Goal: Find specific fact: Find specific fact

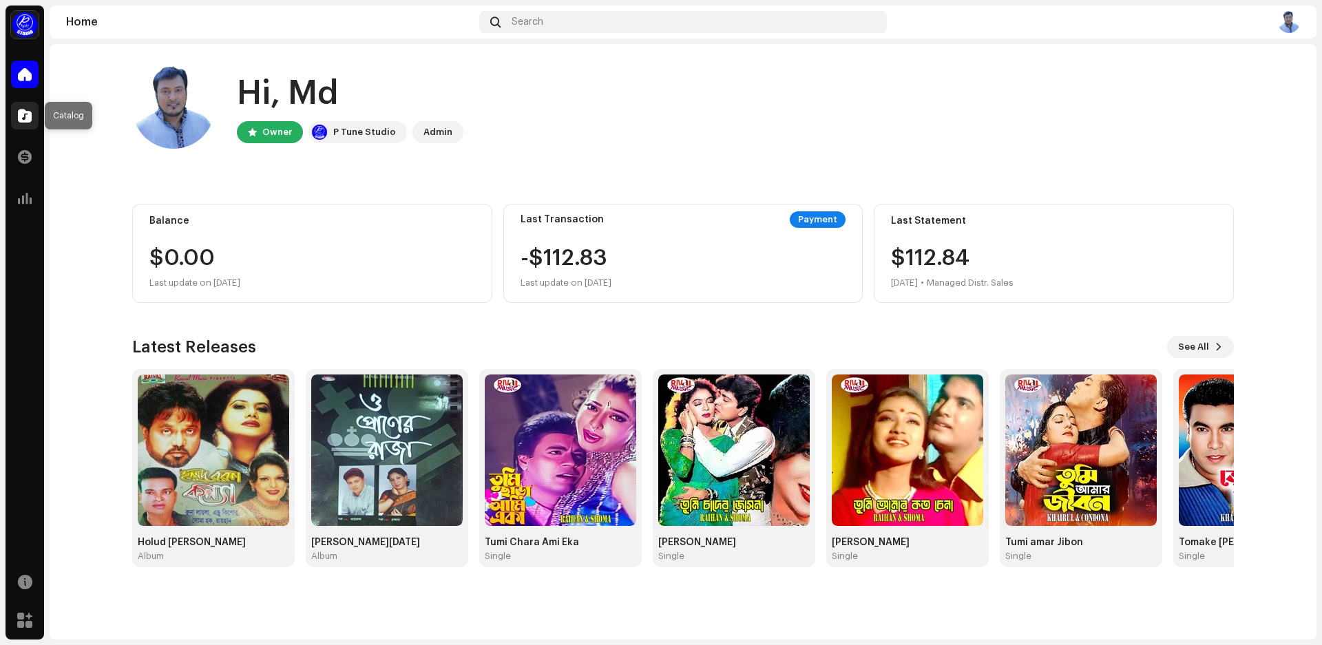
click at [35, 116] on div at bounding box center [25, 116] width 28 height 28
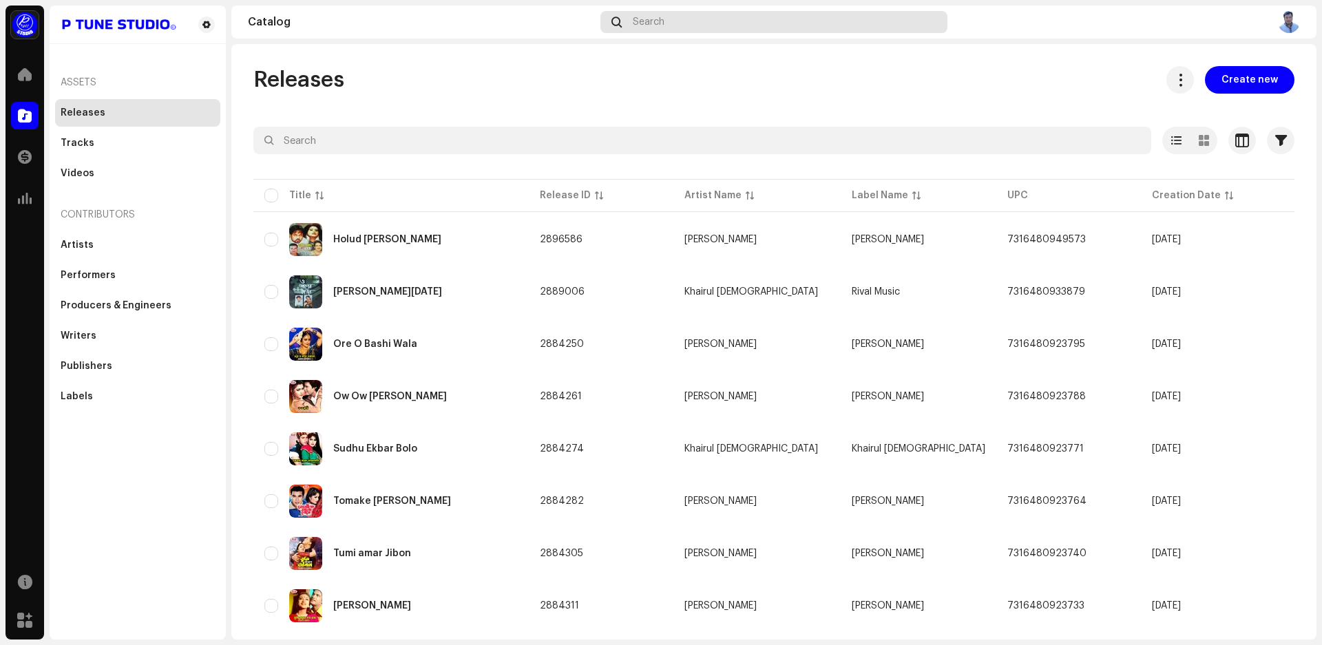
click at [704, 19] on div "Search" at bounding box center [773, 22] width 347 height 22
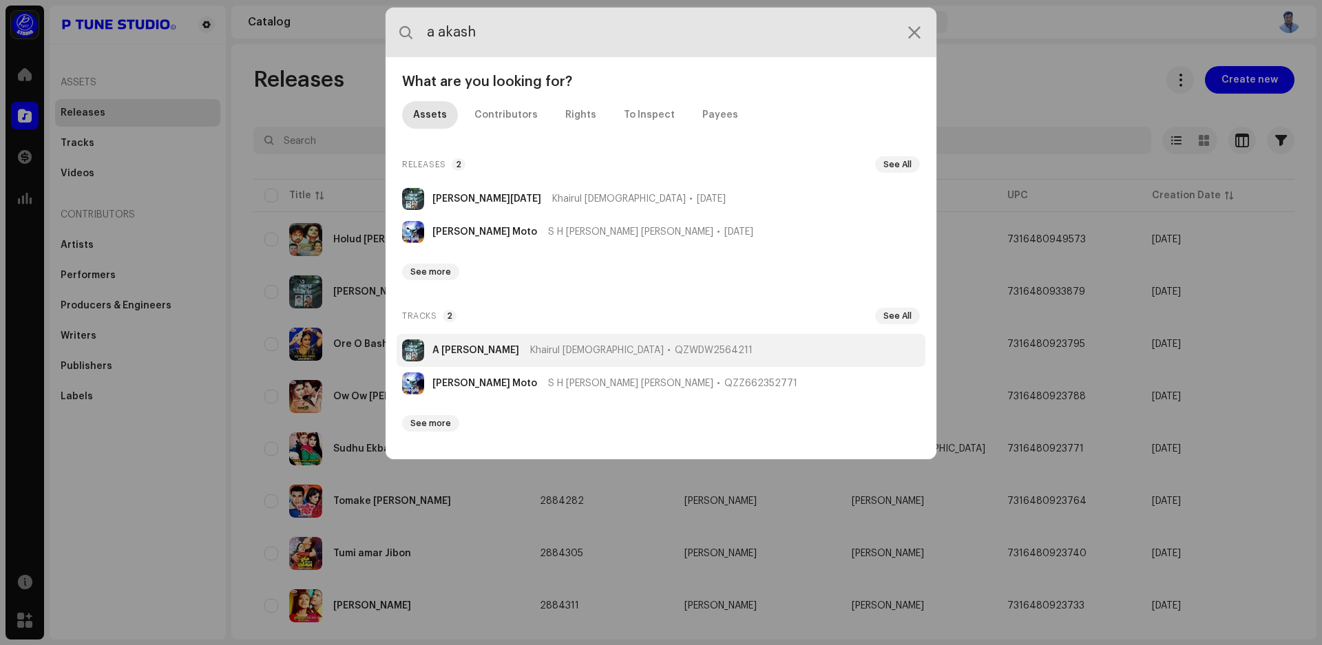
type input "a akash"
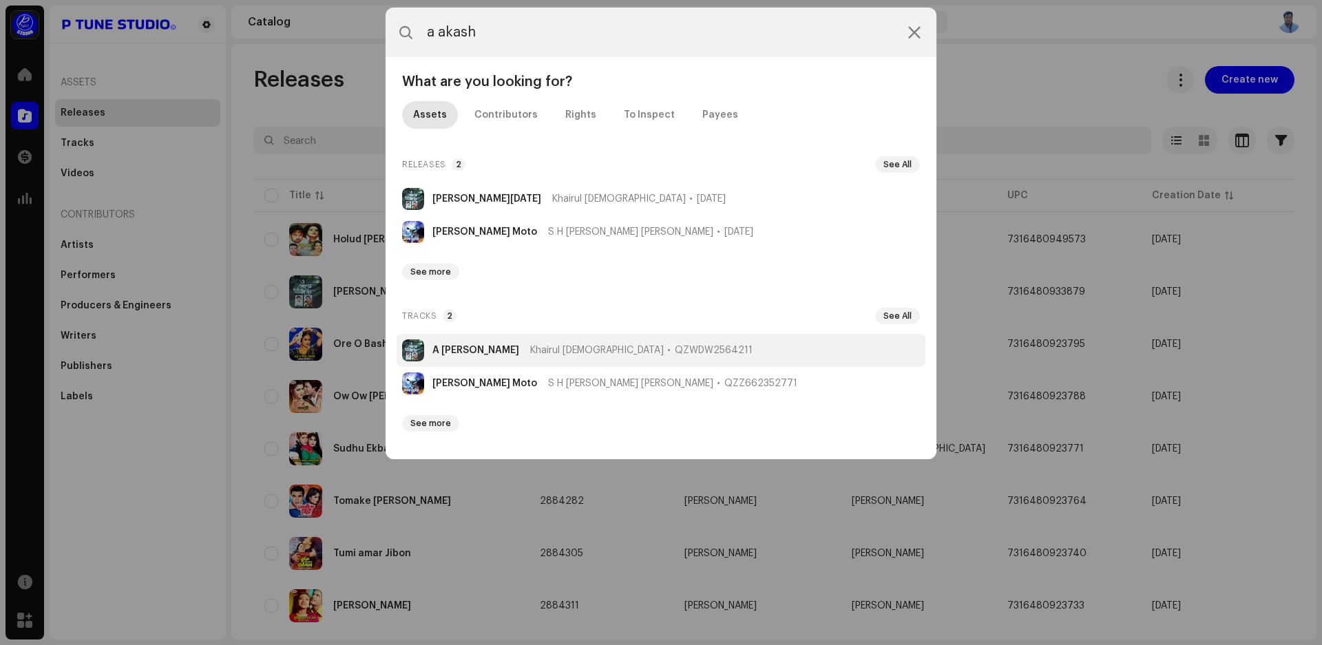
click at [495, 350] on strong "A [PERSON_NAME]" at bounding box center [475, 350] width 87 height 11
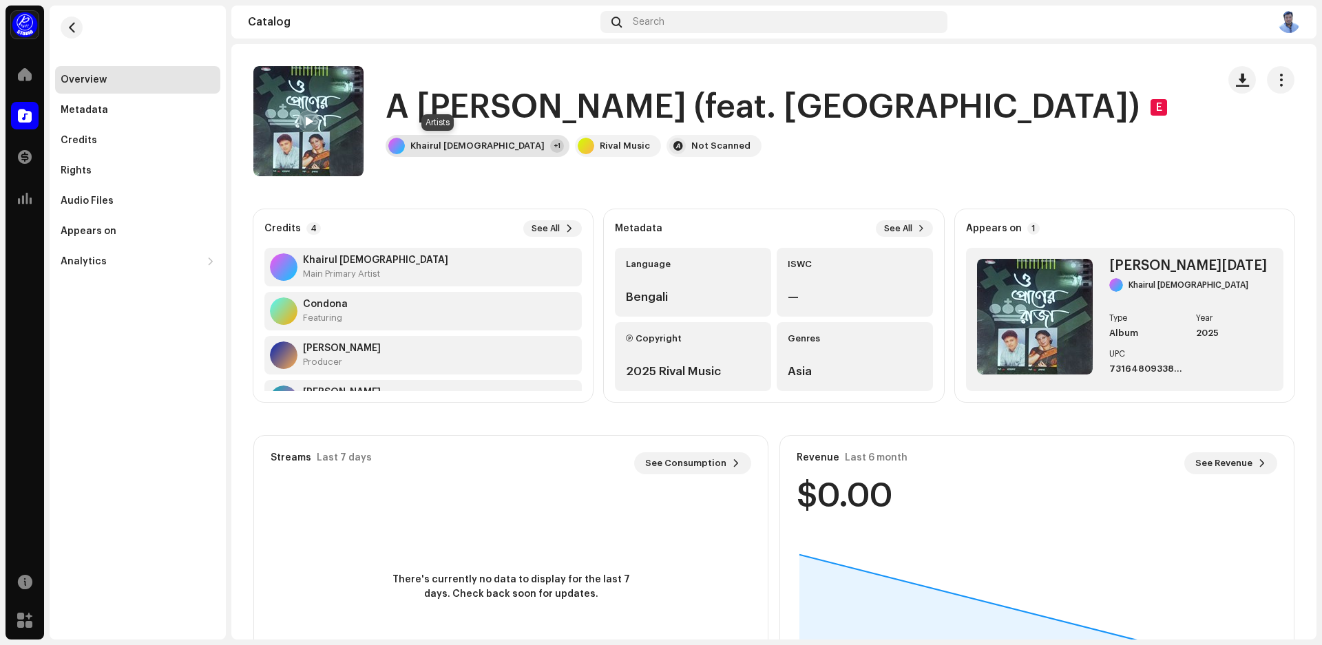
click at [437, 149] on div "Khairul [DEMOGRAPHIC_DATA]" at bounding box center [477, 145] width 134 height 11
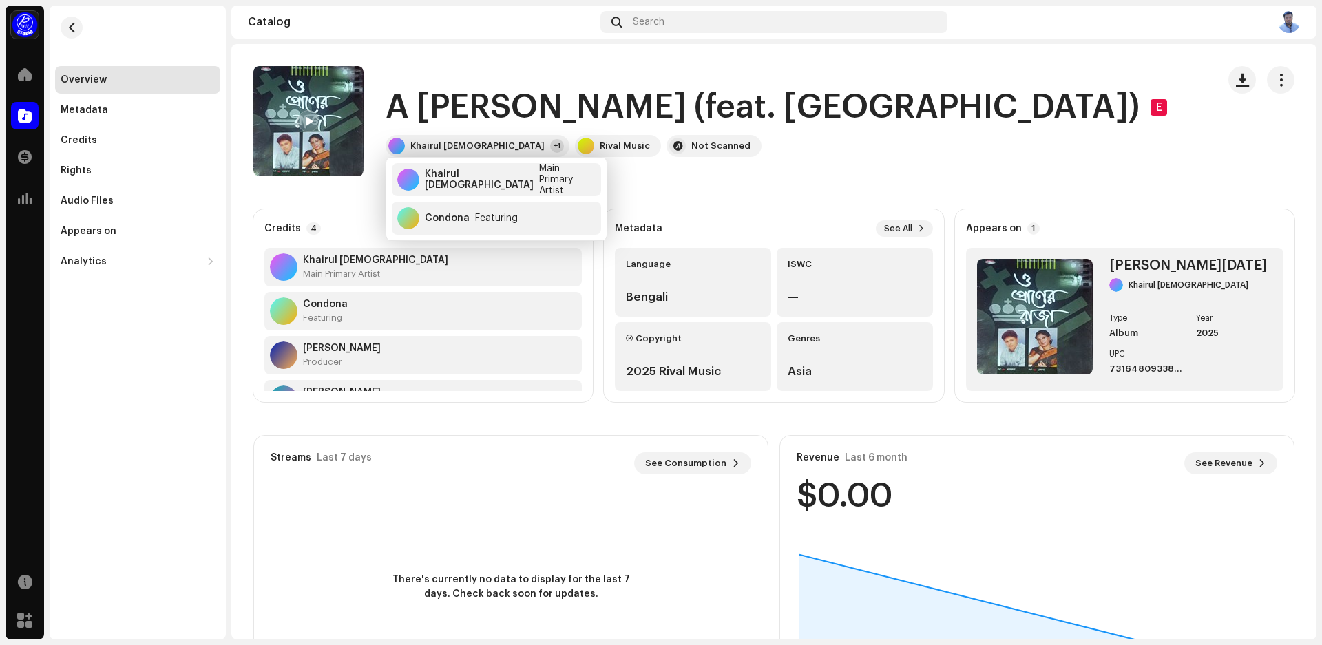
click at [1183, 112] on div "A [PERSON_NAME] (feat. Condona) E Khairul [DEMOGRAPHIC_DATA] +1 Rival Music Not…" at bounding box center [729, 121] width 953 height 110
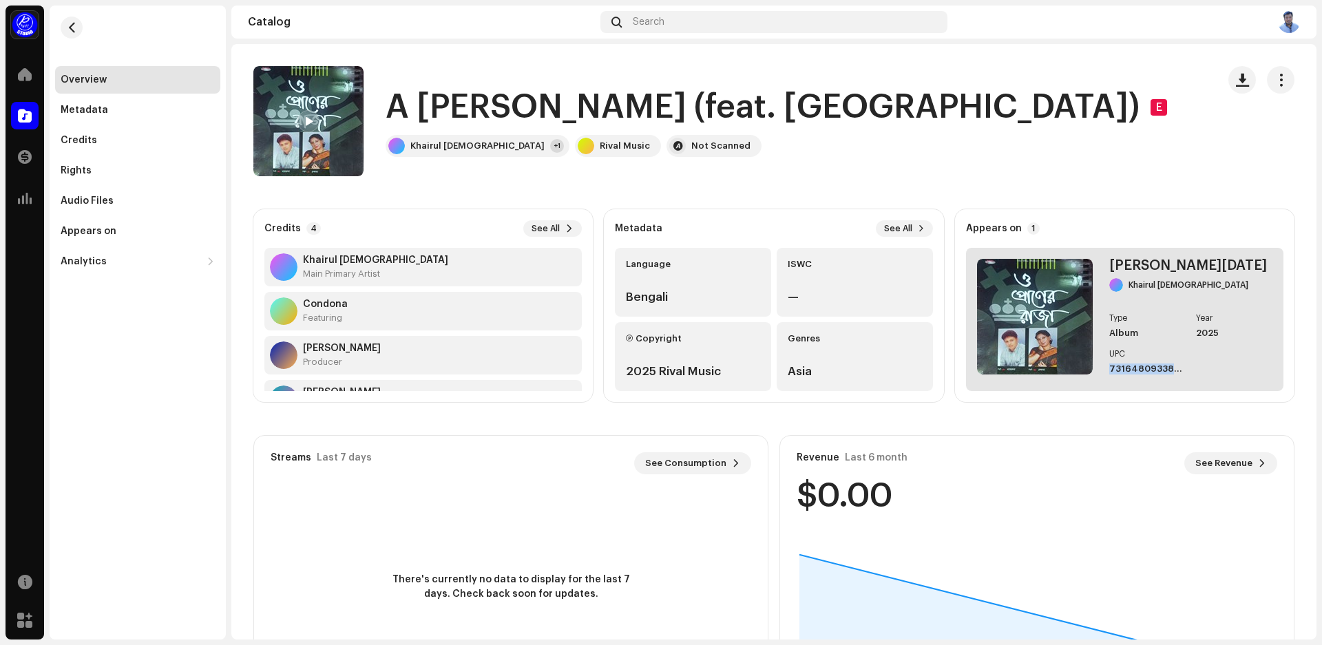
drag, startPoint x: 1110, startPoint y: 368, endPoint x: 1174, endPoint y: 368, distance: 64.0
click at [1174, 368] on div "Praner [DATE] Khairul [DEMOGRAPHIC_DATA] Type Album Year [DATE] UPC 73164809338…" at bounding box center [1124, 319] width 317 height 143
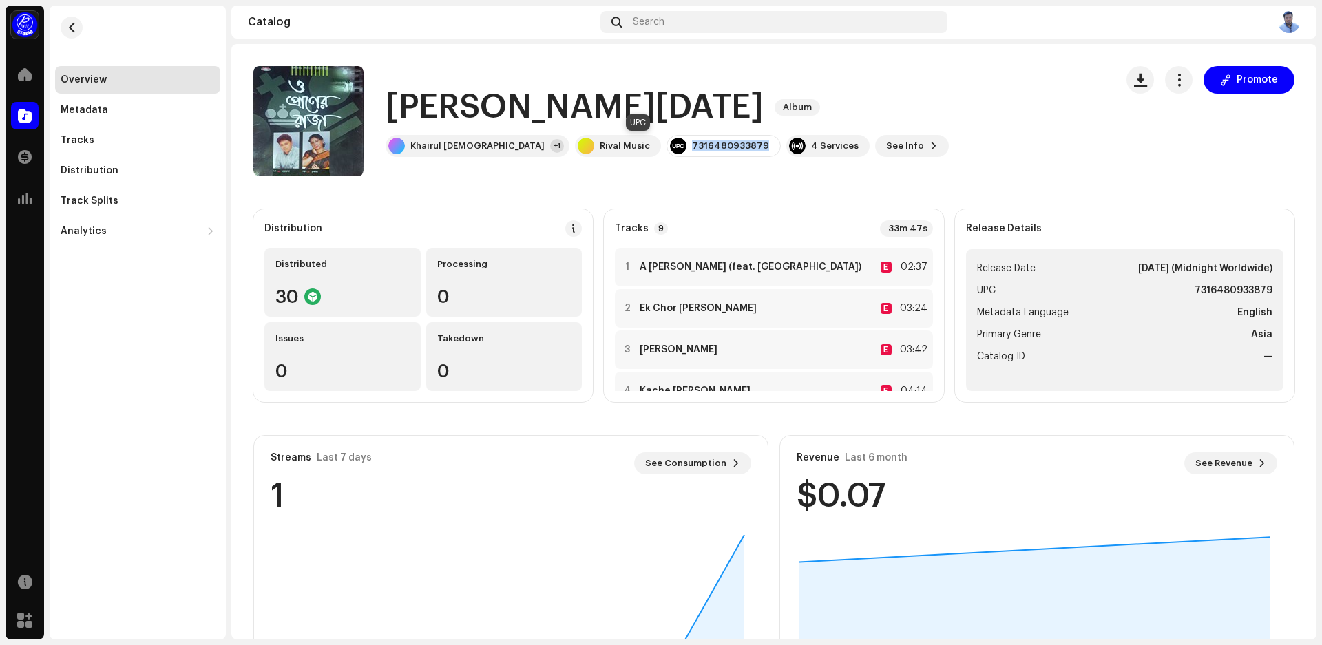
drag, startPoint x: 611, startPoint y: 145, endPoint x: 680, endPoint y: 145, distance: 69.5
click at [692, 145] on div "7316480933879" at bounding box center [730, 145] width 77 height 11
copy div "7316480933879"
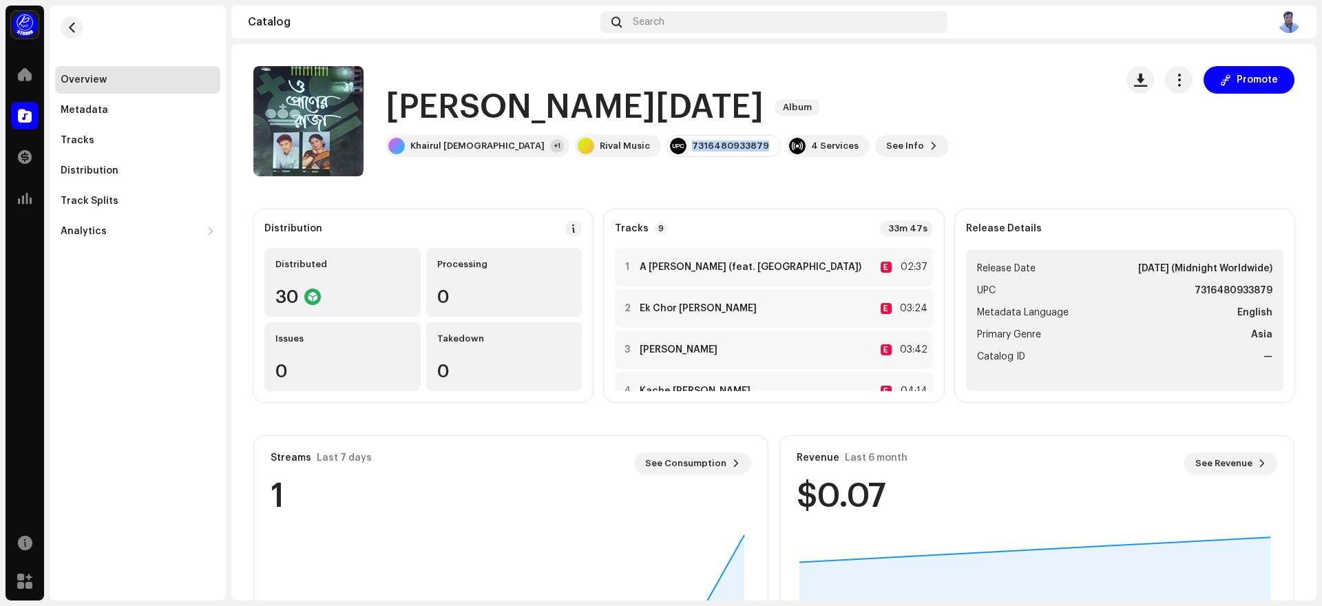
click at [1291, 28] on img at bounding box center [1289, 22] width 22 height 22
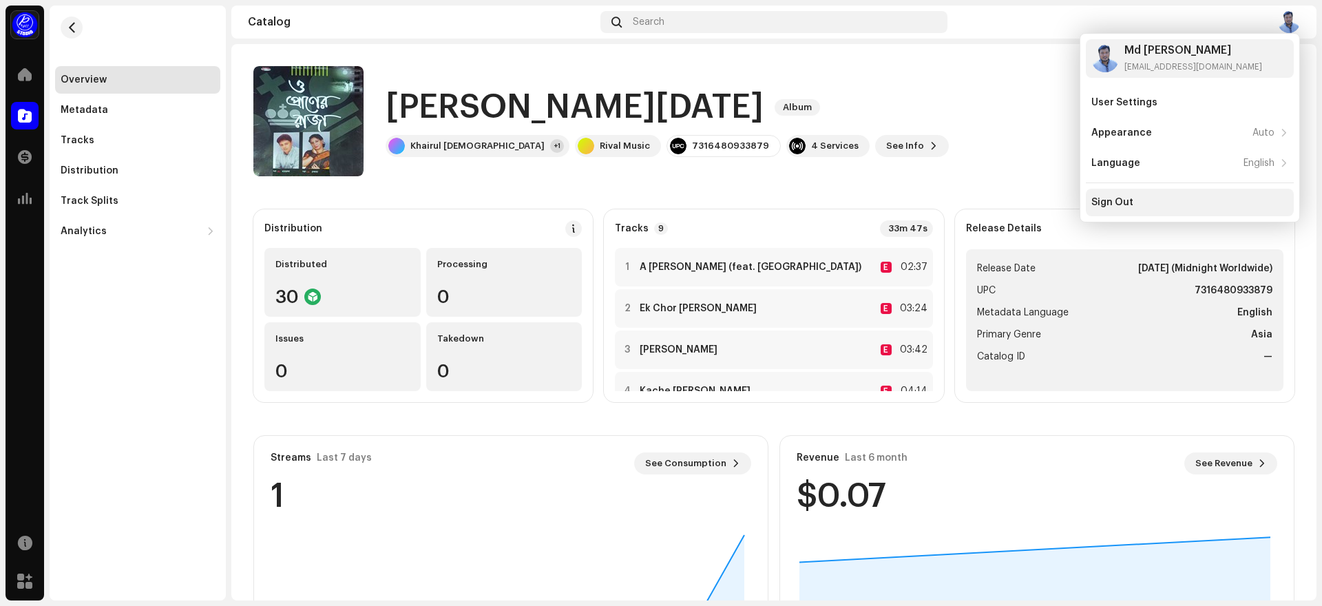
click at [1143, 204] on div "Sign Out" at bounding box center [1189, 202] width 197 height 11
